Goal: Information Seeking & Learning: Learn about a topic

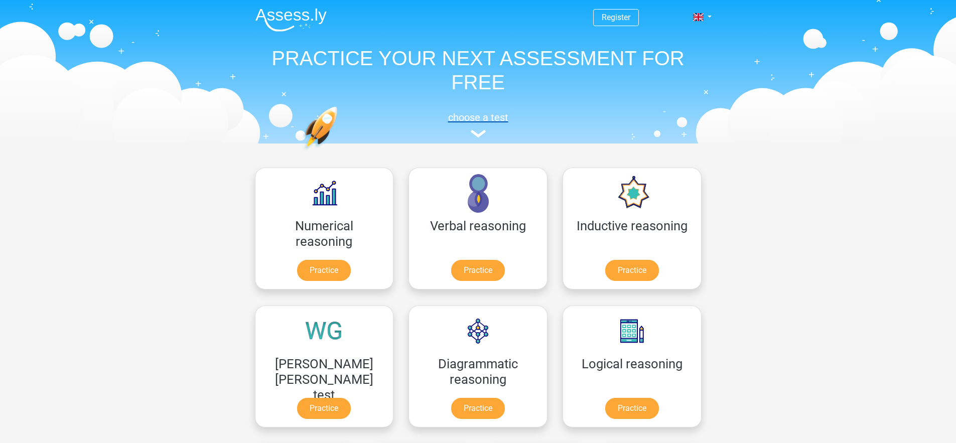
click at [481, 123] on h5 "choose a test" at bounding box center [478, 117] width 462 height 12
click at [82, 46] on header "Register Nederlands English" at bounding box center [478, 72] width 956 height 144
drag, startPoint x: 82, startPoint y: 47, endPoint x: 267, endPoint y: 43, distance: 184.8
click at [257, 40] on header "Register Nederlands English" at bounding box center [478, 72] width 956 height 144
click at [276, 46] on h1 "PRACTICE YOUR NEXT ASSESSMENT FOR FREE" at bounding box center [478, 70] width 462 height 48
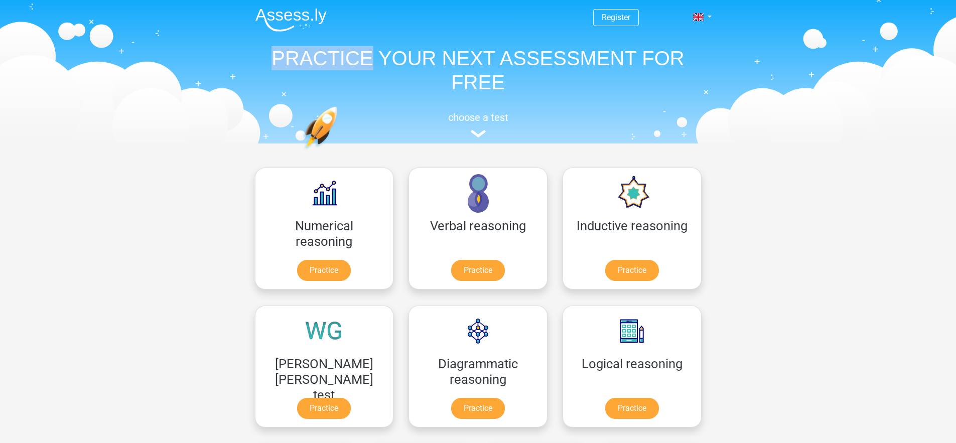
click at [276, 46] on h1 "PRACTICE YOUR NEXT ASSESSMENT FOR FREE" at bounding box center [478, 70] width 462 height 48
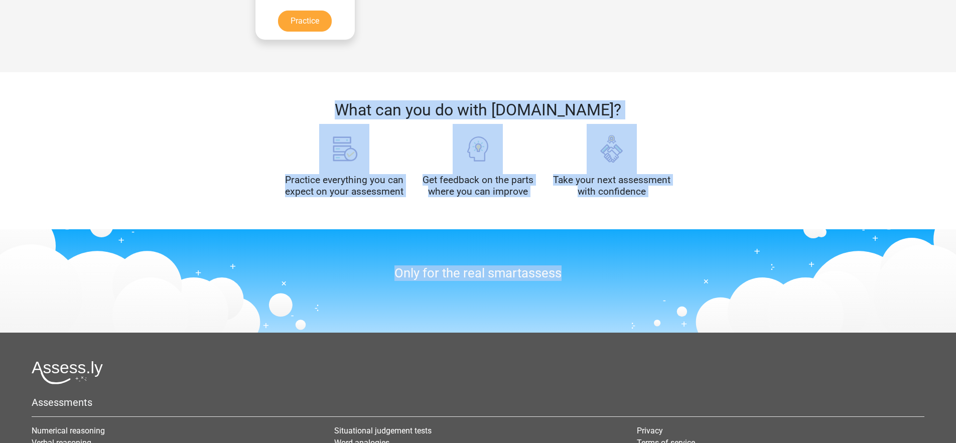
scroll to position [834, 0]
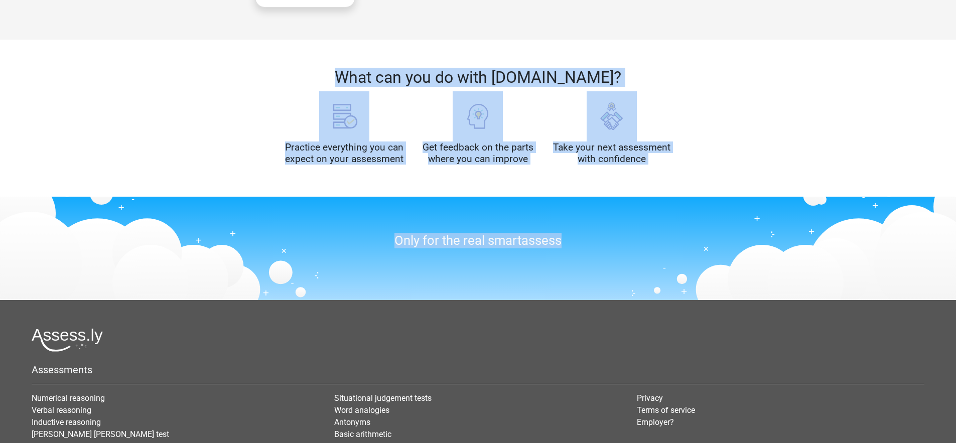
drag, startPoint x: 276, startPoint y: 46, endPoint x: 171, endPoint y: 427, distance: 395.2
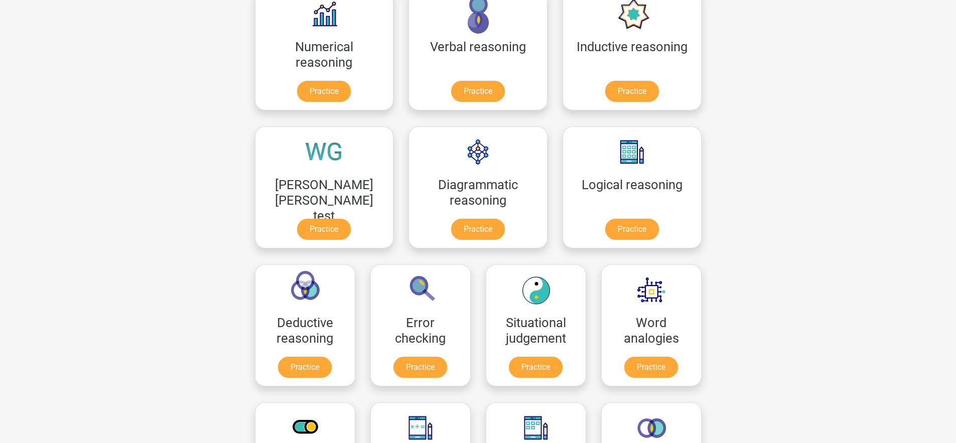
scroll to position [0, 0]
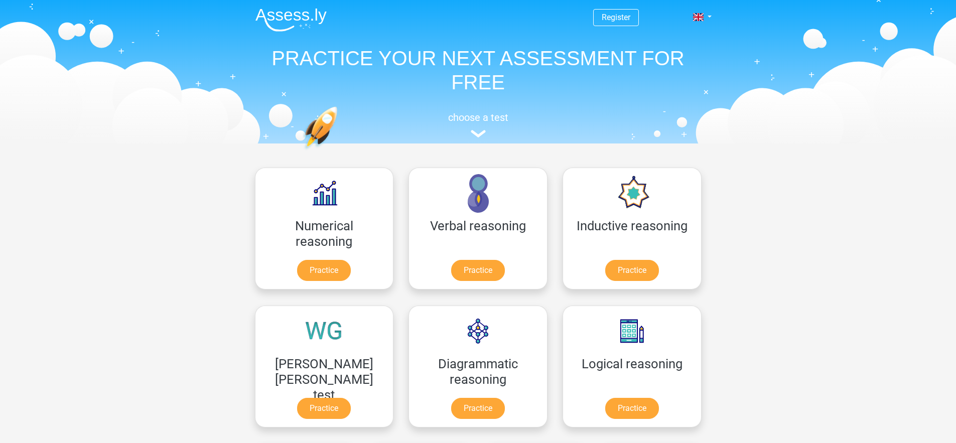
drag, startPoint x: 535, startPoint y: 431, endPoint x: 168, endPoint y: 41, distance: 535.2
click at [182, 8] on header "Register Nederlands English" at bounding box center [478, 72] width 956 height 144
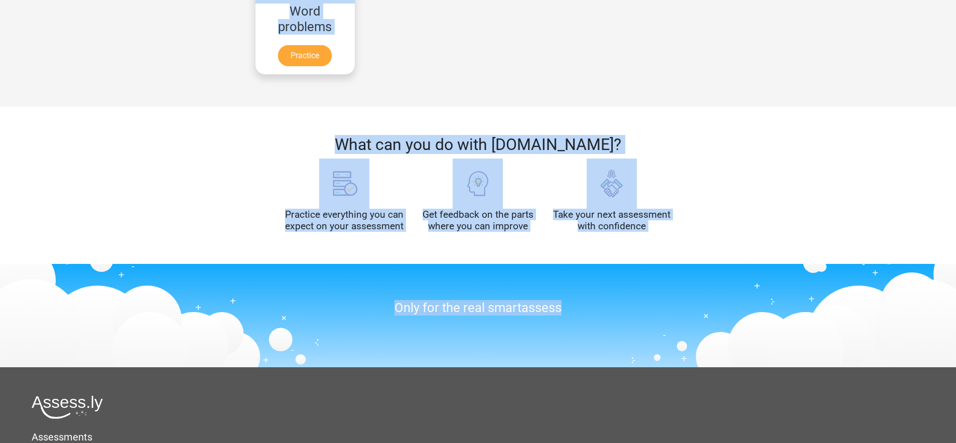
scroll to position [834, 0]
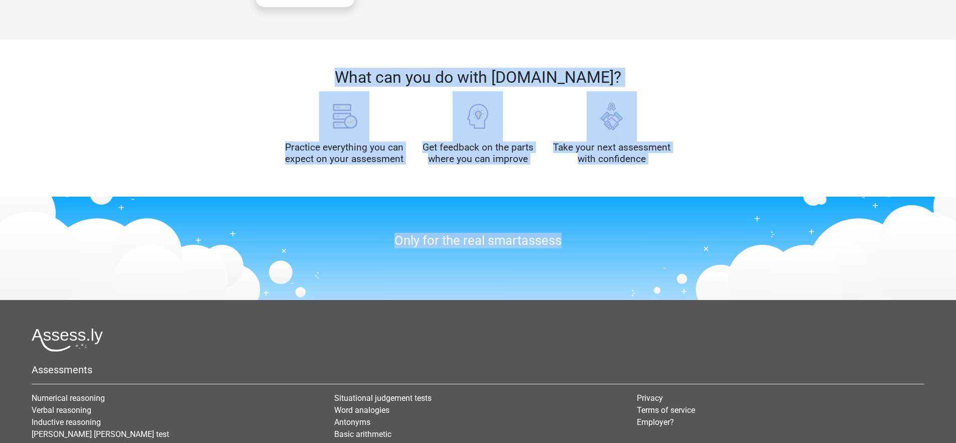
drag, startPoint x: 182, startPoint y: 8, endPoint x: 516, endPoint y: 429, distance: 537.0
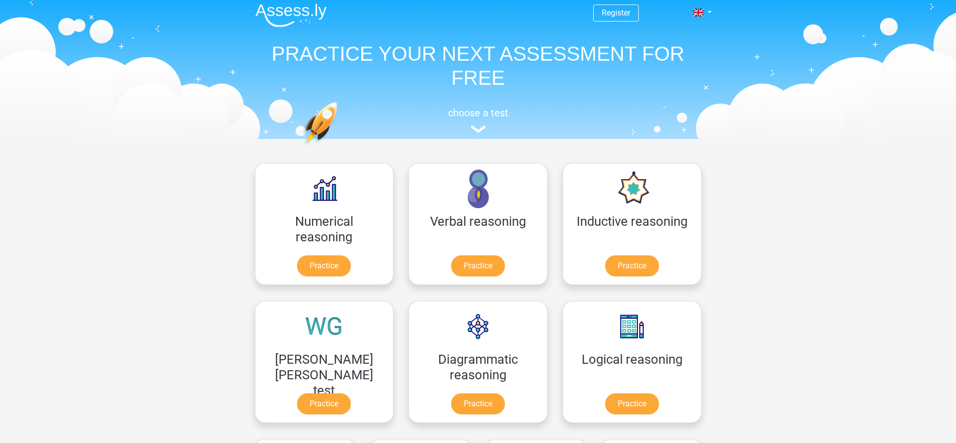
scroll to position [0, 0]
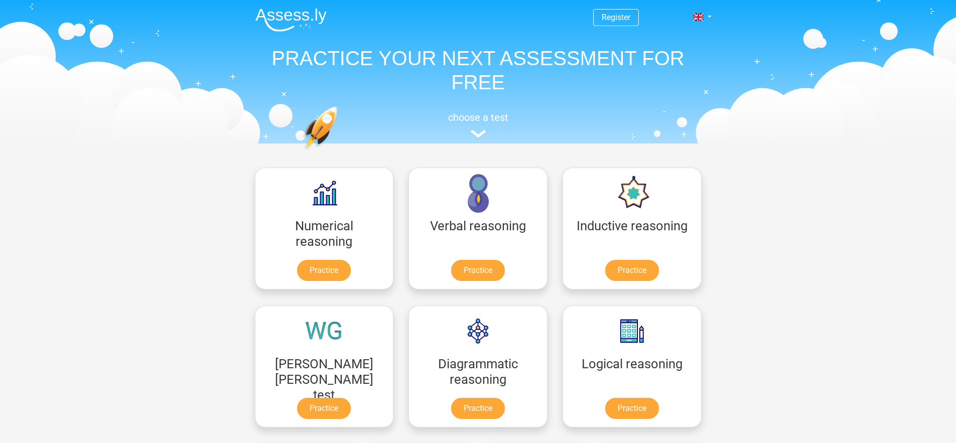
drag, startPoint x: 515, startPoint y: 429, endPoint x: 159, endPoint y: 12, distance: 548.0
click at [159, 12] on header "Register Nederlands English" at bounding box center [478, 72] width 956 height 144
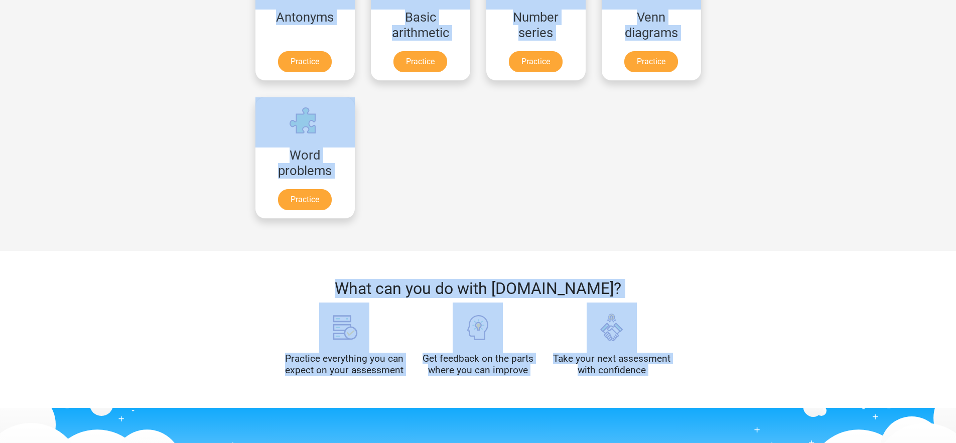
scroll to position [834, 0]
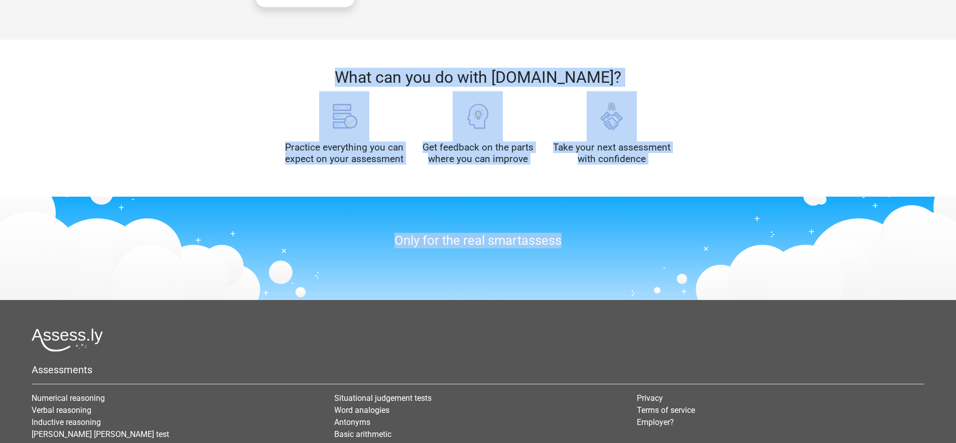
drag, startPoint x: 159, startPoint y: 12, endPoint x: 522, endPoint y: 433, distance: 555.6
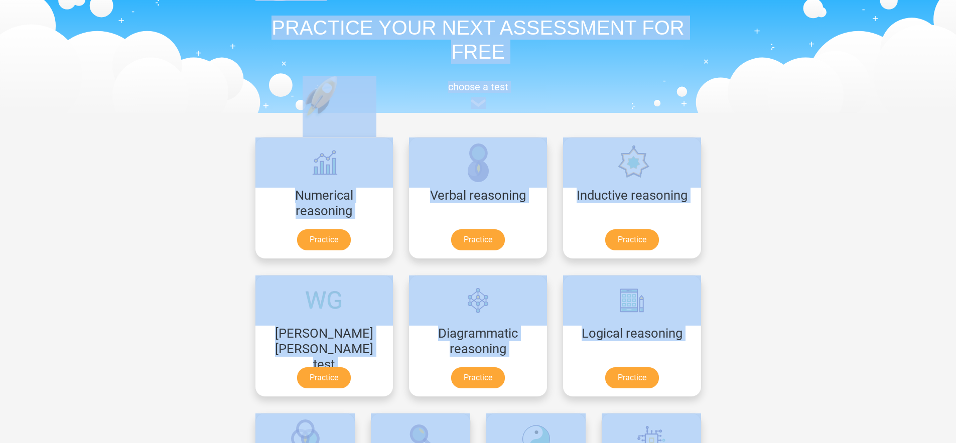
scroll to position [0, 0]
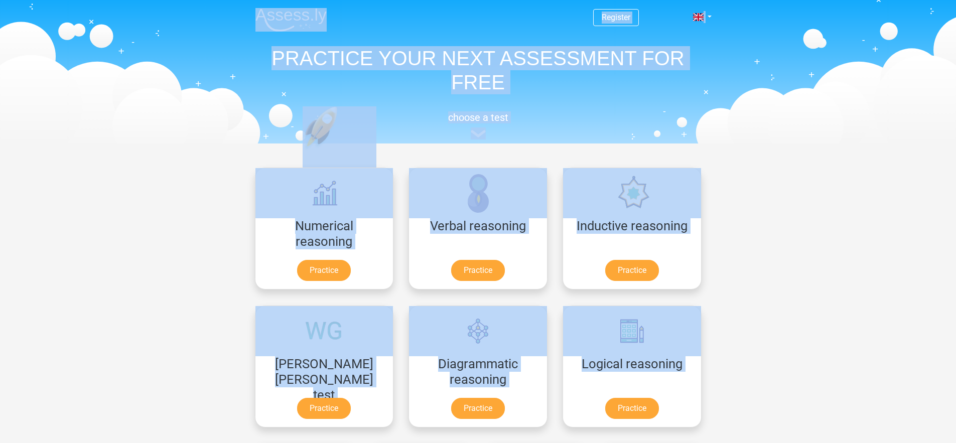
drag, startPoint x: 521, startPoint y: 433, endPoint x: 197, endPoint y: 29, distance: 518.1
click at [197, 29] on header "Register Nederlands English" at bounding box center [478, 72] width 956 height 144
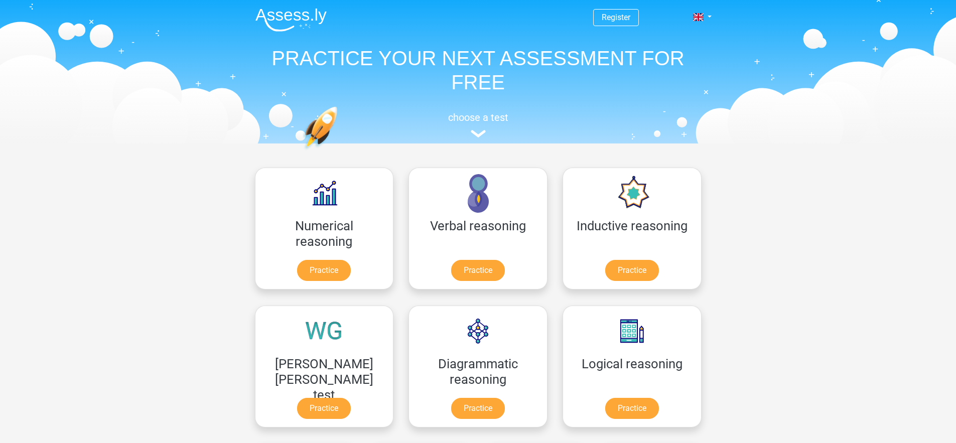
click at [116, 51] on header "Register Nederlands English" at bounding box center [478, 72] width 956 height 144
